Goal: Task Accomplishment & Management: Complete application form

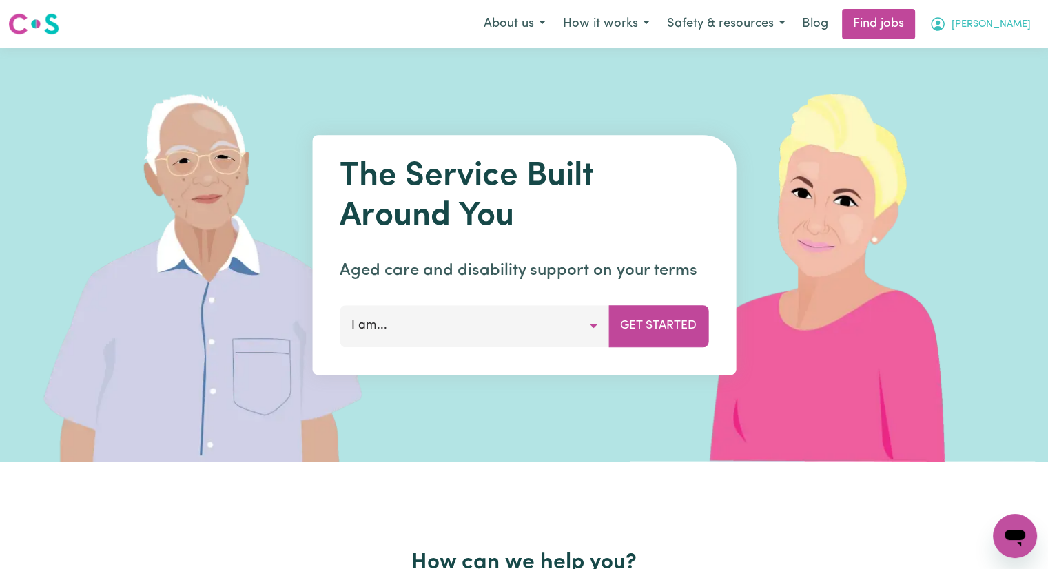
click at [1022, 24] on span "[PERSON_NAME]" at bounding box center [990, 24] width 79 height 15
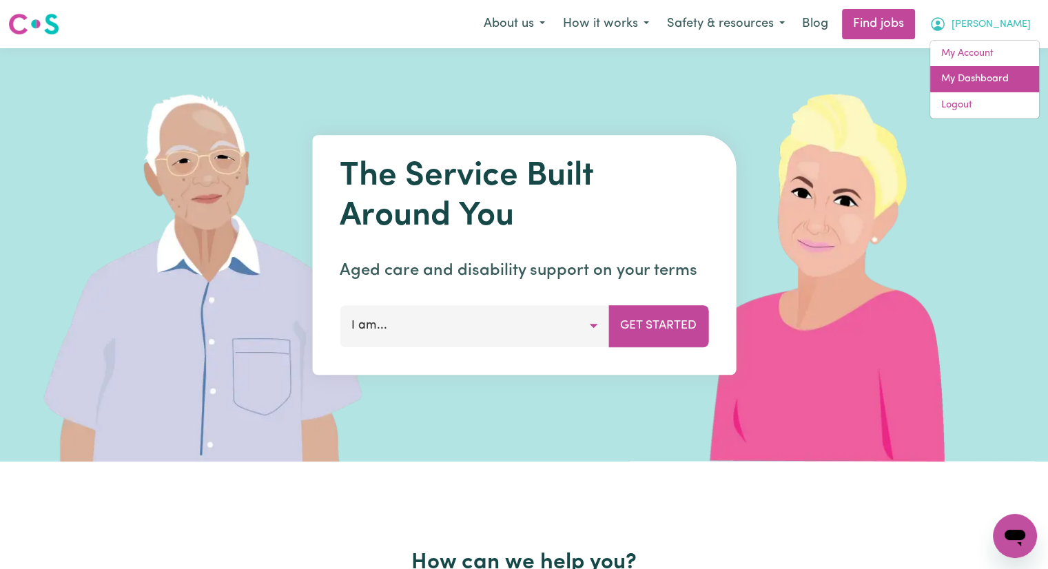
click at [1004, 77] on link "My Dashboard" at bounding box center [984, 79] width 109 height 26
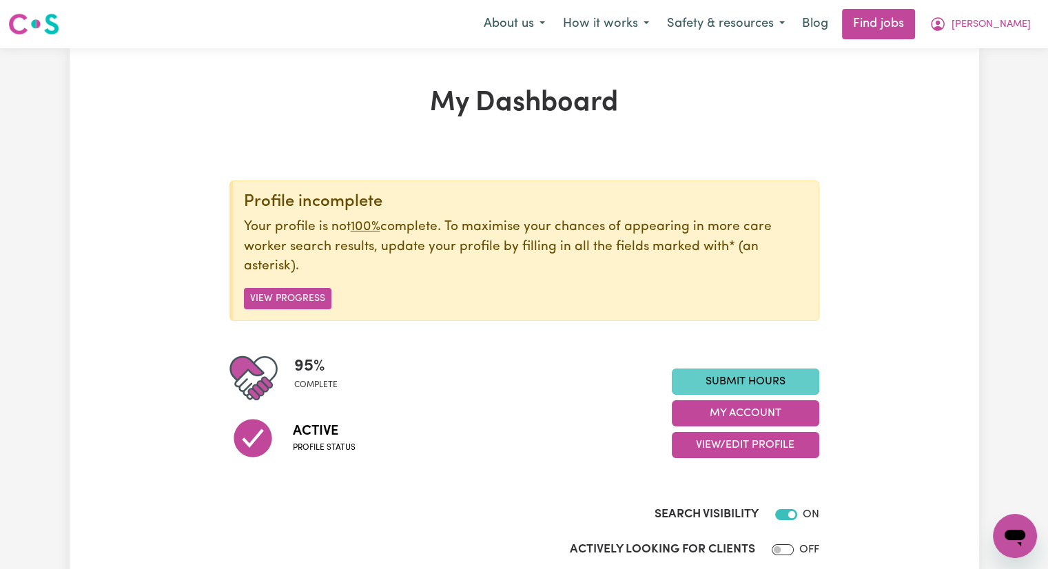
click at [727, 384] on link "Submit Hours" at bounding box center [745, 382] width 147 height 26
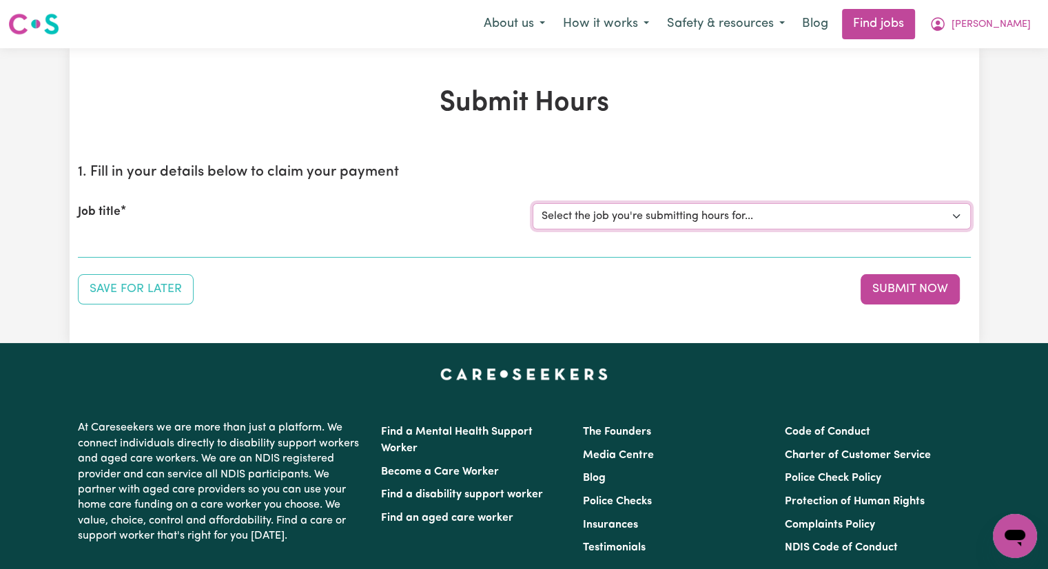
click at [609, 218] on select "Select the job you're submitting hours for... [[PERSON_NAME]] Care worker [GEOG…" at bounding box center [751, 216] width 438 height 26
select select "2766"
click at [532, 203] on select "Select the job you're submitting hours for... [[PERSON_NAME]] Care worker [GEOG…" at bounding box center [751, 216] width 438 height 26
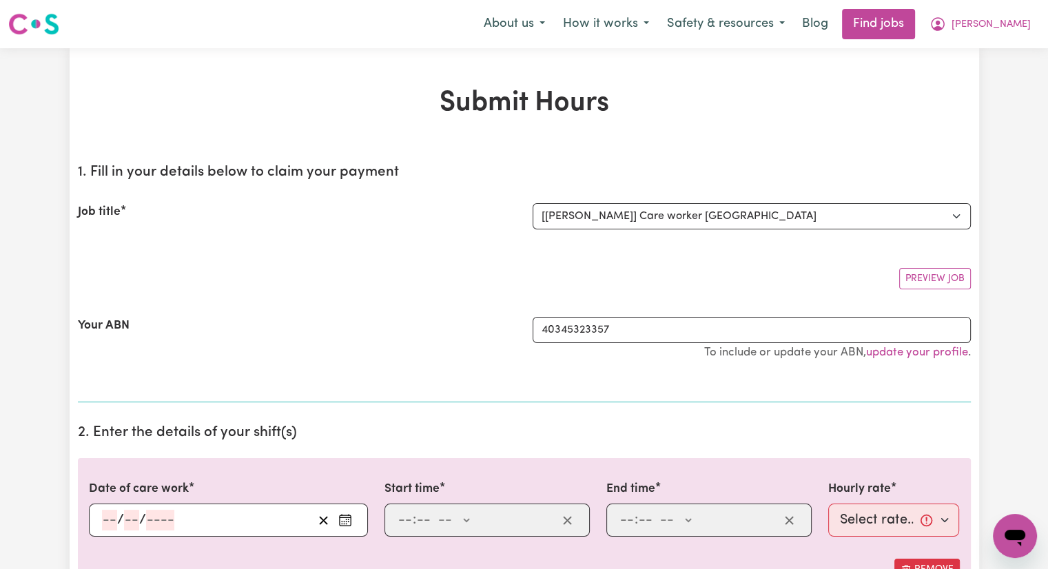
click at [109, 519] on input "number" at bounding box center [109, 520] width 15 height 21
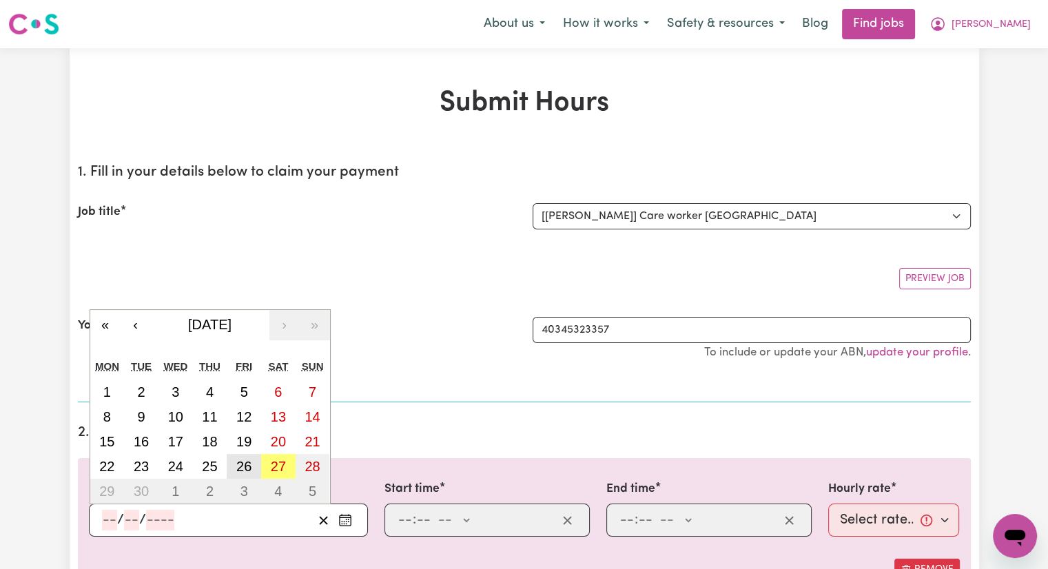
click at [245, 466] on abbr "26" at bounding box center [243, 466] width 15 height 15
type input "[DATE]"
type input "26"
type input "9"
type input "2025"
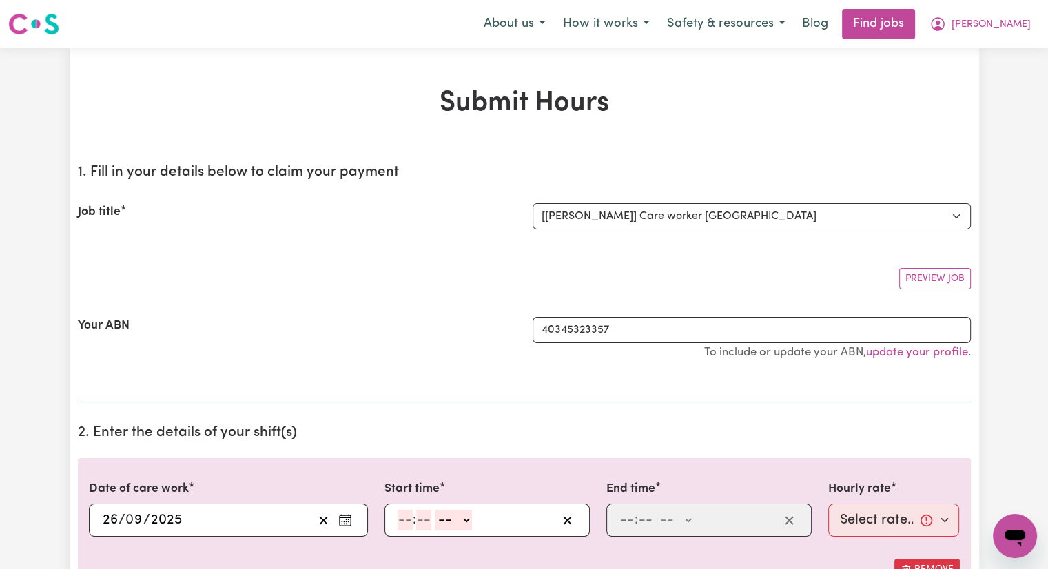
click at [405, 522] on input "number" at bounding box center [404, 520] width 15 height 21
type input "12"
type input "30"
click at [466, 518] on select "-- AM PM" at bounding box center [453, 520] width 37 height 21
select select "pm"
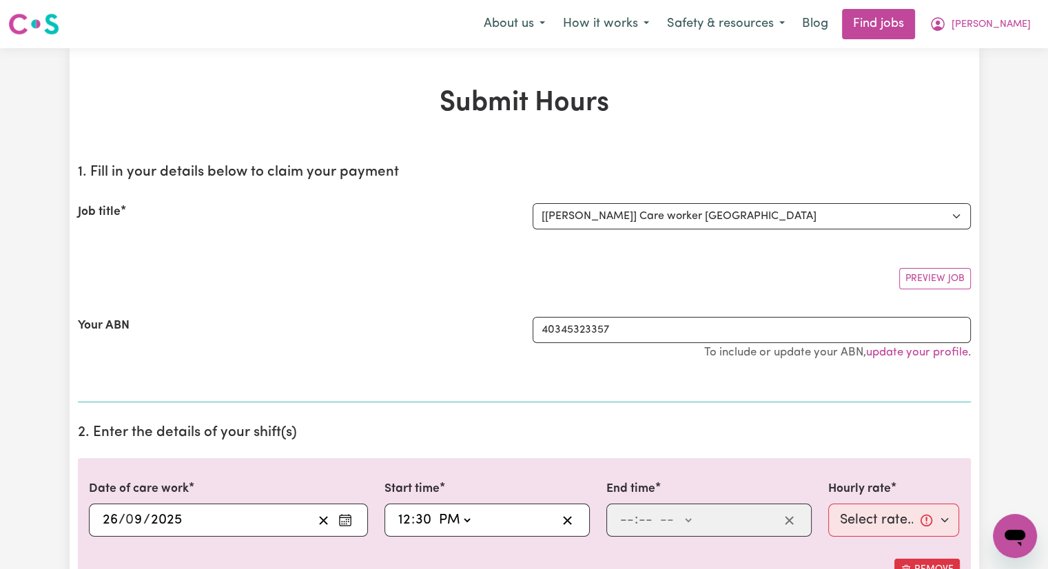
click at [435, 510] on select "-- AM PM" at bounding box center [453, 520] width 37 height 21
type input "12:30"
click at [628, 519] on input "number" at bounding box center [626, 520] width 15 height 21
type input "5"
type input "00"
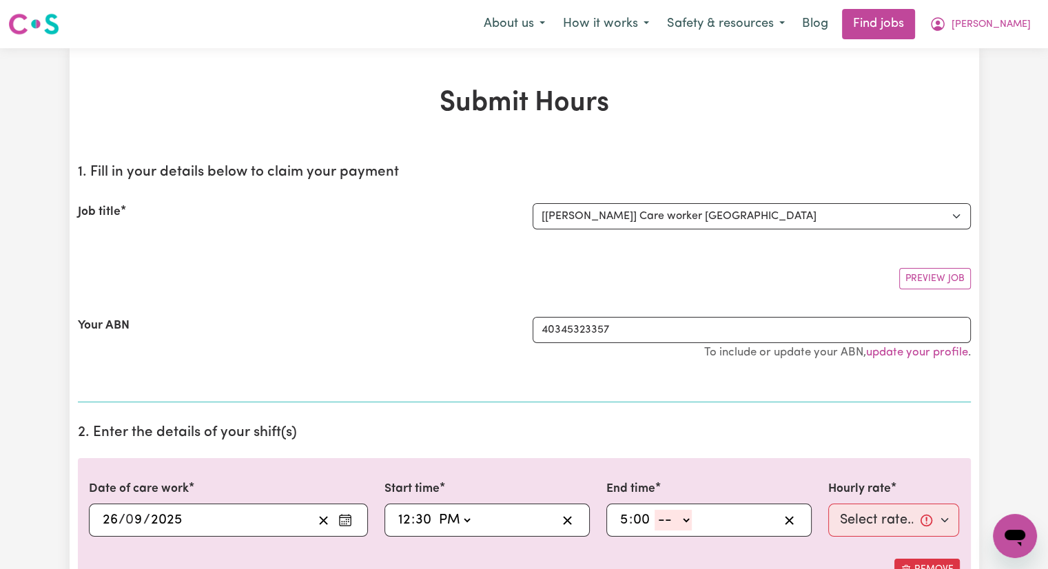
click at [685, 515] on select "-- AM PM" at bounding box center [672, 520] width 37 height 21
select select "pm"
click at [654, 510] on select "-- AM PM" at bounding box center [672, 520] width 37 height 21
type input "17:00"
type input "0"
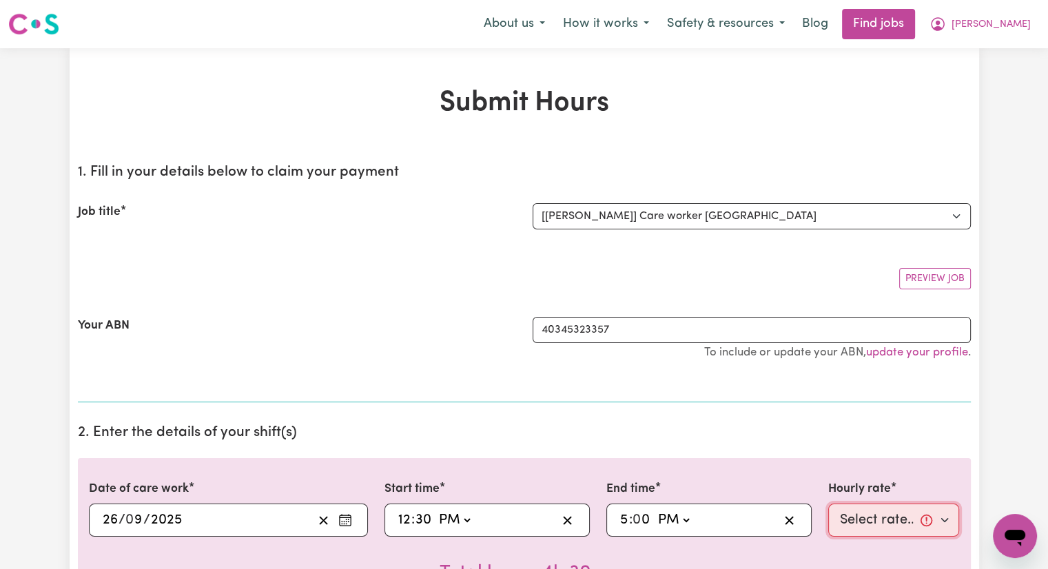
drag, startPoint x: 902, startPoint y: 523, endPoint x: 902, endPoint y: 515, distance: 7.6
click at [902, 519] on select "Select rate... $40.00 (Weekday)" at bounding box center [894, 520] width 132 height 33
select select "40-Weekday"
click at [828, 504] on select "Select rate... $40.00 (Weekday)" at bounding box center [894, 520] width 132 height 33
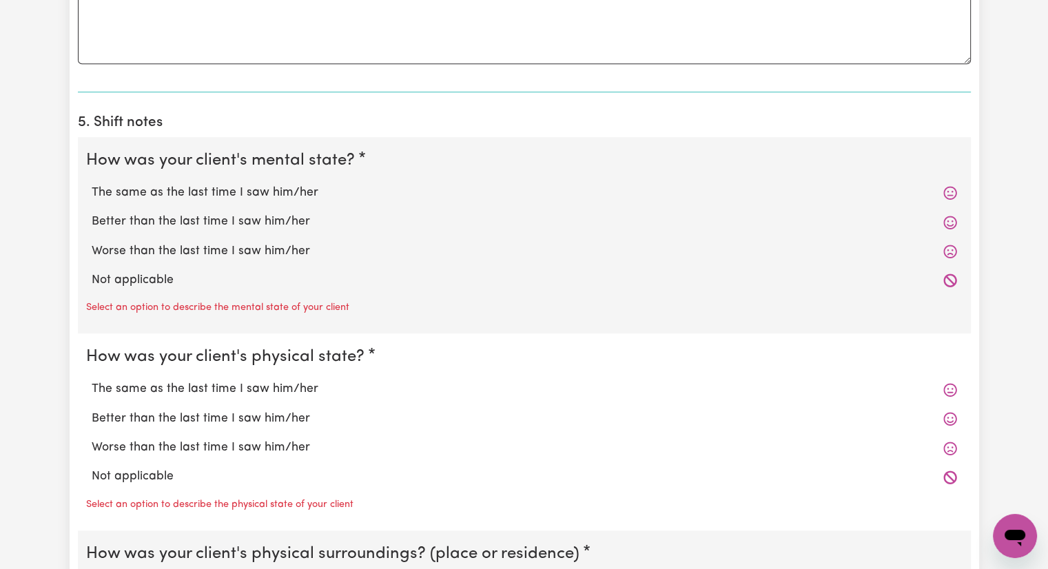
scroll to position [964, 0]
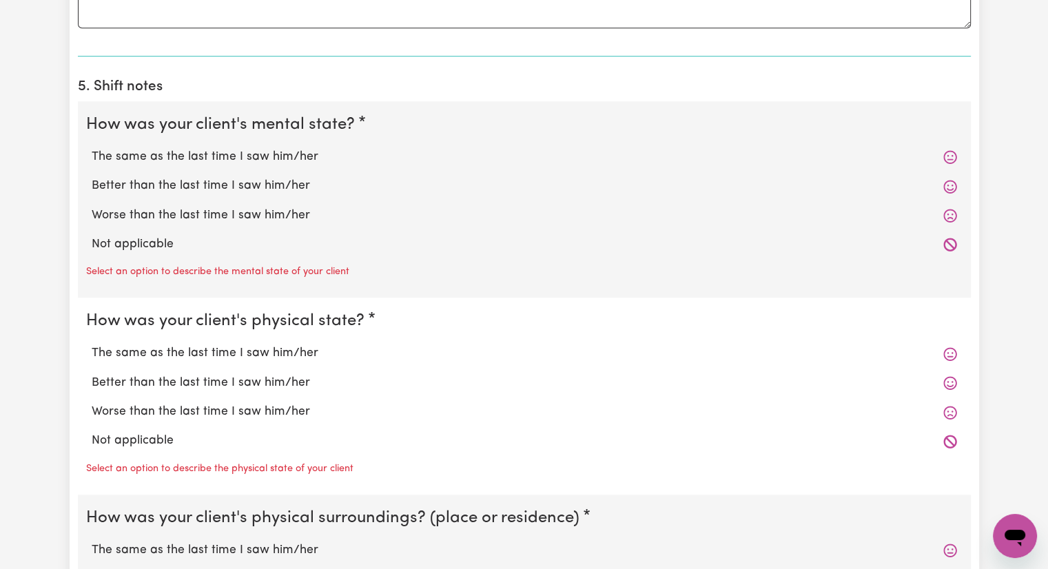
click at [289, 154] on label "The same as the last time I saw him/her" at bounding box center [524, 157] width 865 height 18
click at [92, 148] on input "The same as the last time I saw him/her" at bounding box center [91, 147] width 1 height 1
radio input "true"
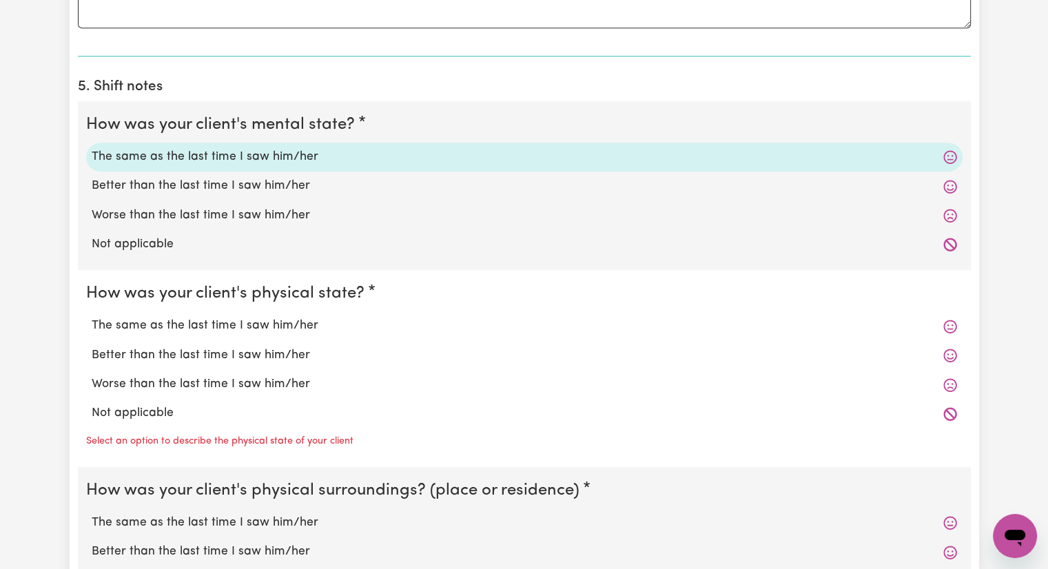
click at [264, 324] on label "The same as the last time I saw him/her" at bounding box center [524, 326] width 865 height 18
click at [92, 317] on input "The same as the last time I saw him/her" at bounding box center [91, 316] width 1 height 1
radio input "true"
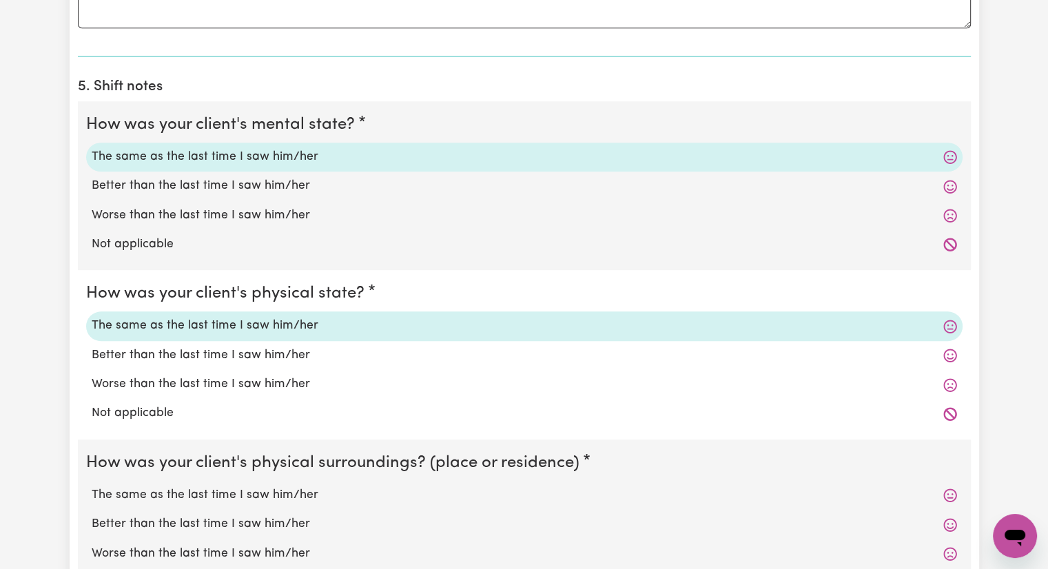
click at [282, 492] on label "The same as the last time I saw him/her" at bounding box center [524, 495] width 865 height 18
click at [92, 486] on input "The same as the last time I saw him/her" at bounding box center [91, 486] width 1 height 1
radio input "true"
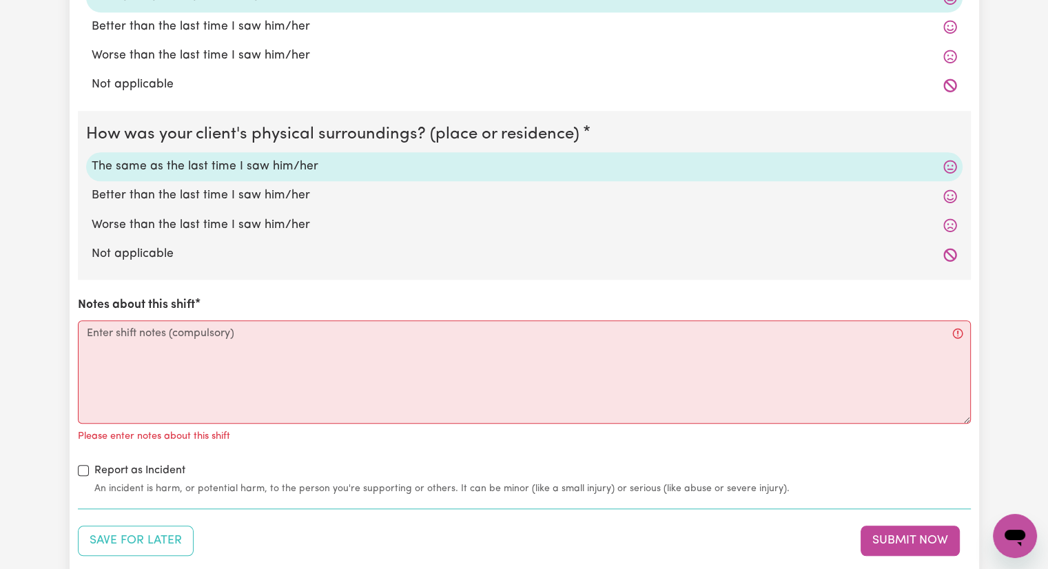
scroll to position [1309, 0]
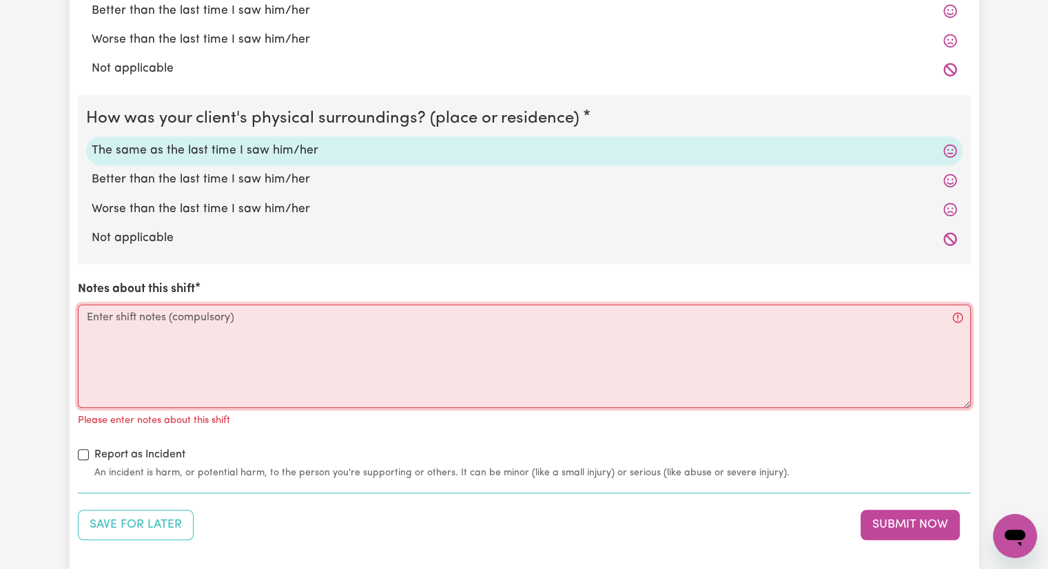
click at [276, 310] on textarea "Notes about this shift" at bounding box center [524, 355] width 893 height 103
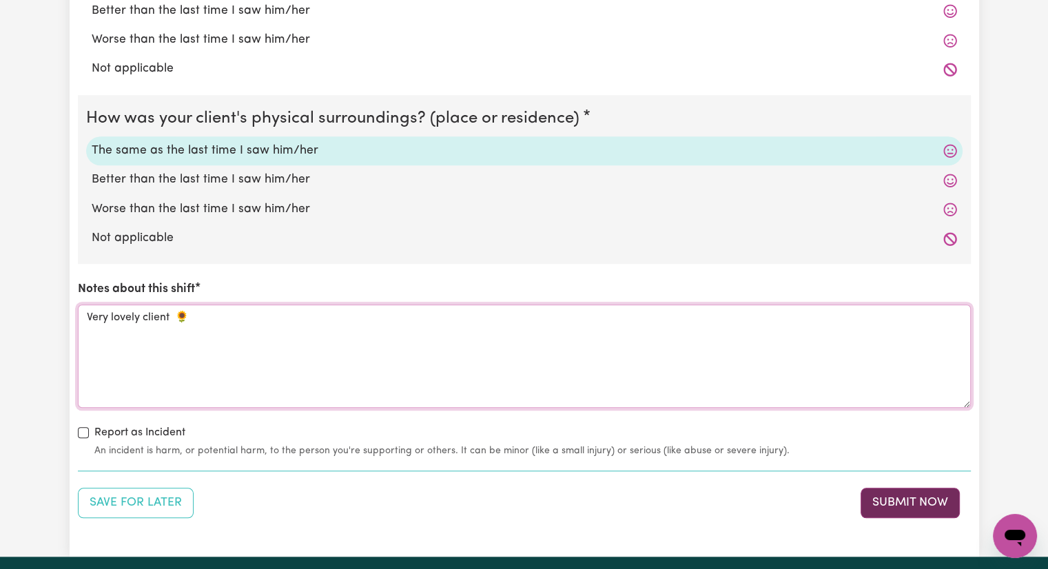
type textarea "Very lovely client 🌻"
click at [908, 496] on button "Submit Now" at bounding box center [909, 503] width 99 height 30
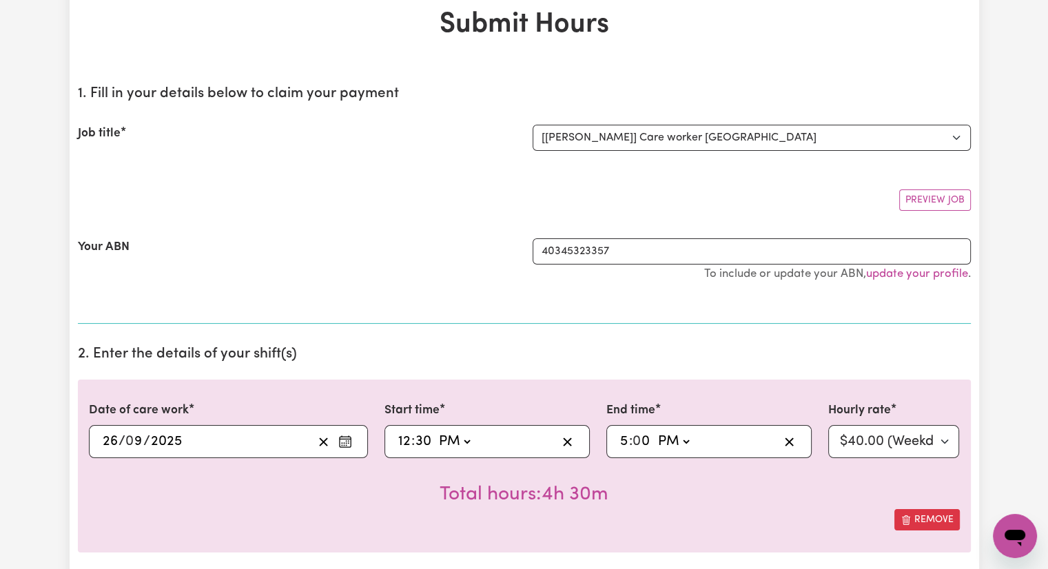
scroll to position [0, 0]
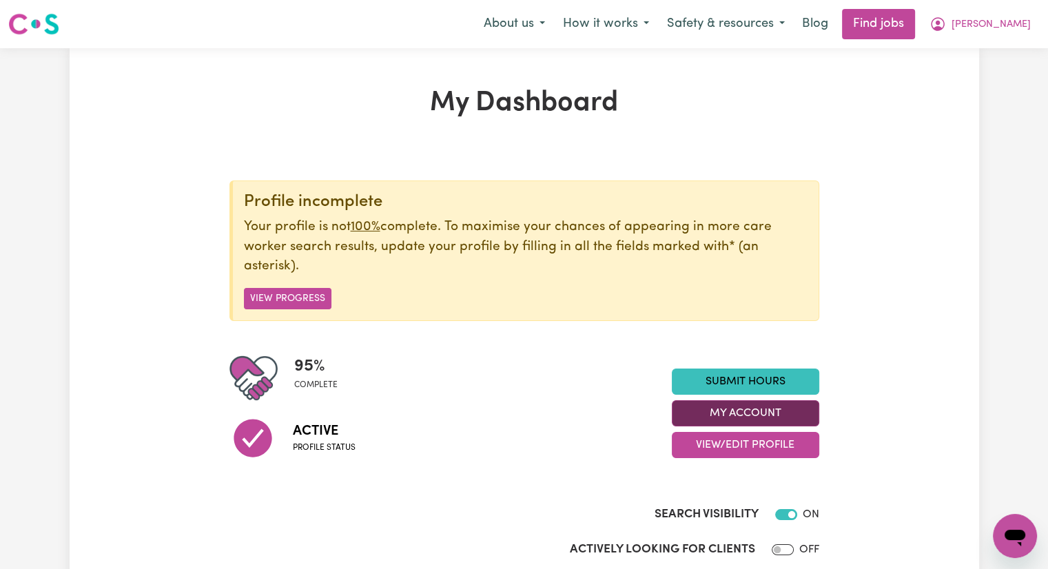
click at [722, 415] on button "My Account" at bounding box center [745, 413] width 147 height 26
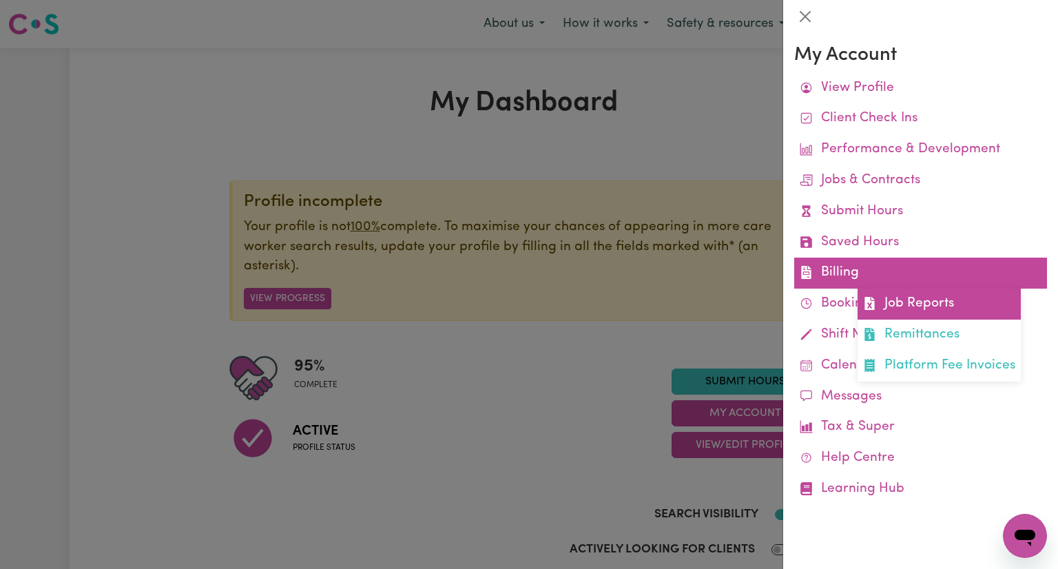
click at [914, 302] on link "Job Reports" at bounding box center [939, 304] width 163 height 31
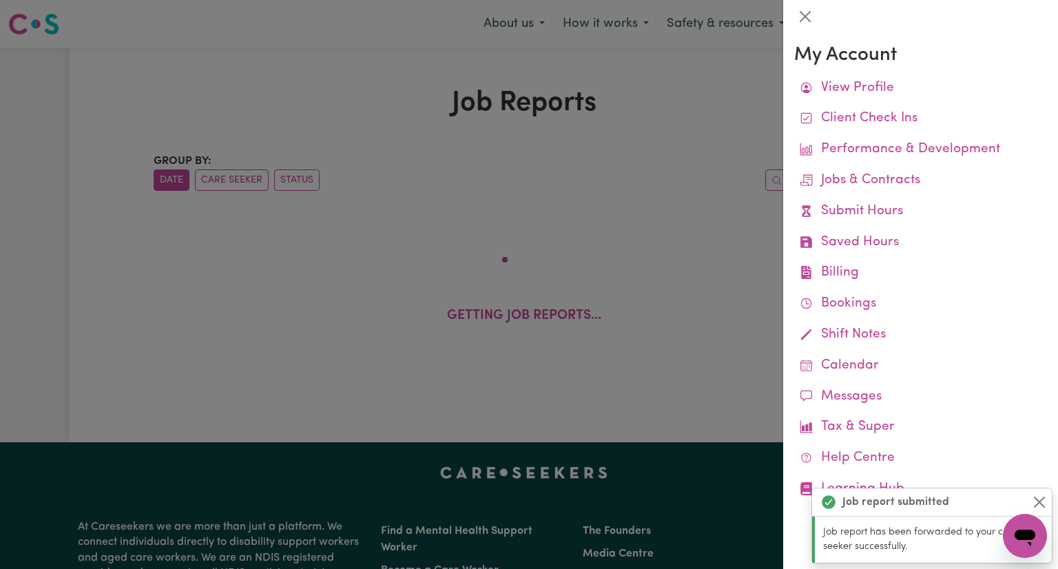
click at [692, 238] on div at bounding box center [529, 284] width 1058 height 569
